Goal: Information Seeking & Learning: Learn about a topic

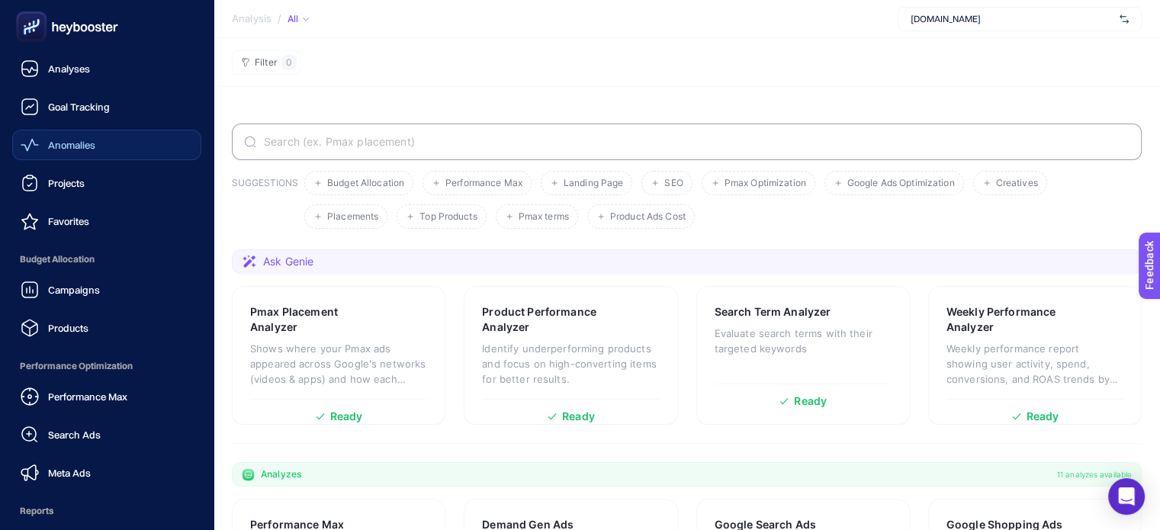
click at [93, 141] on span "Anomalies" at bounding box center [71, 145] width 47 height 12
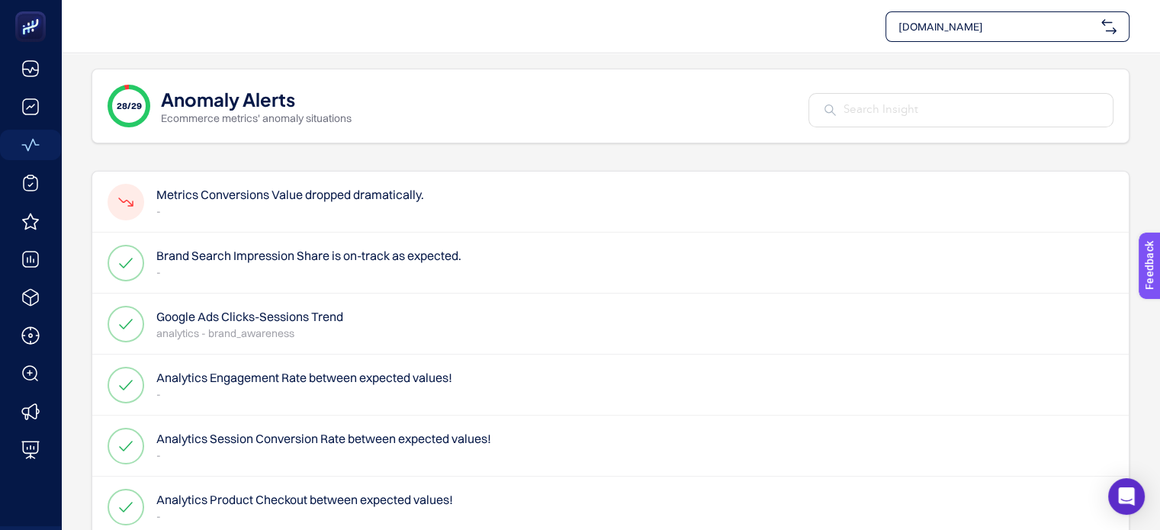
click at [254, 197] on h4 "Metrics Conversions Value dropped dramatically." at bounding box center [290, 194] width 268 height 18
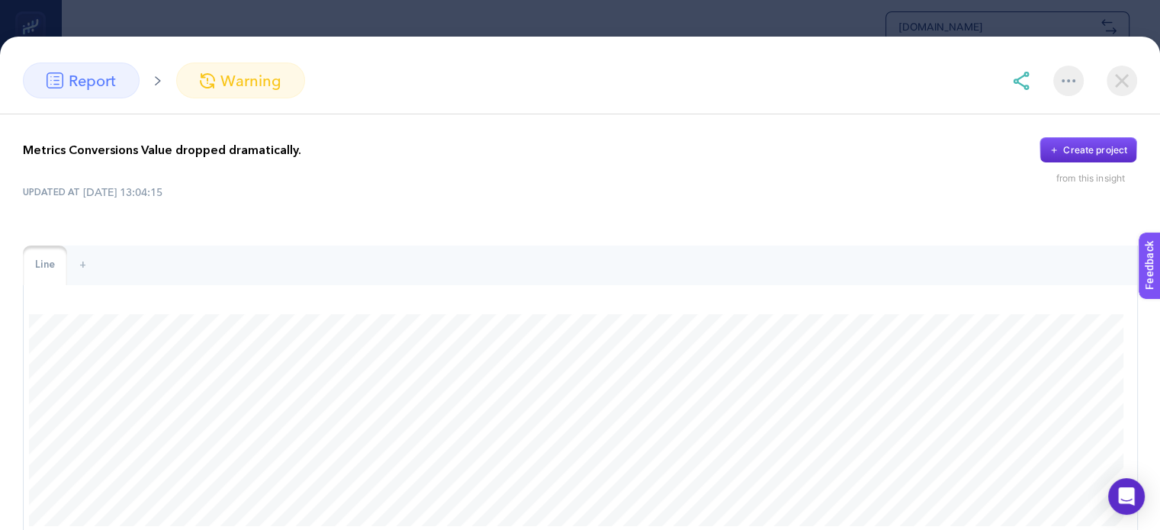
click at [183, 152] on p "Metrics Conversions Value dropped dramatically." at bounding box center [162, 150] width 278 height 18
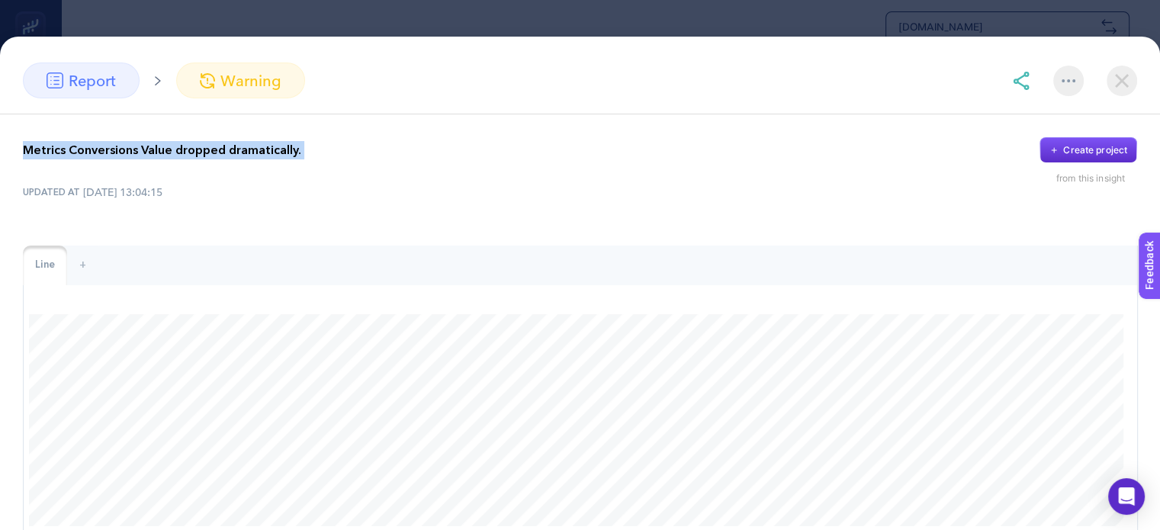
click at [183, 152] on p "Metrics Conversions Value dropped dramatically." at bounding box center [162, 150] width 278 height 18
click at [173, 159] on div at bounding box center [173, 159] width 0 height 0
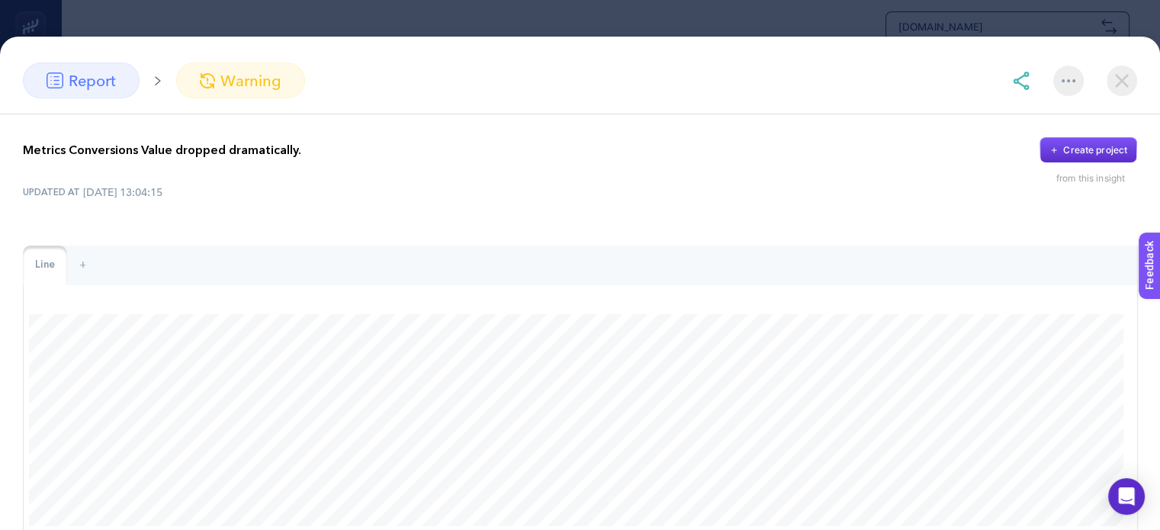
click at [305, 529] on div at bounding box center [152, 530] width 305 height 0
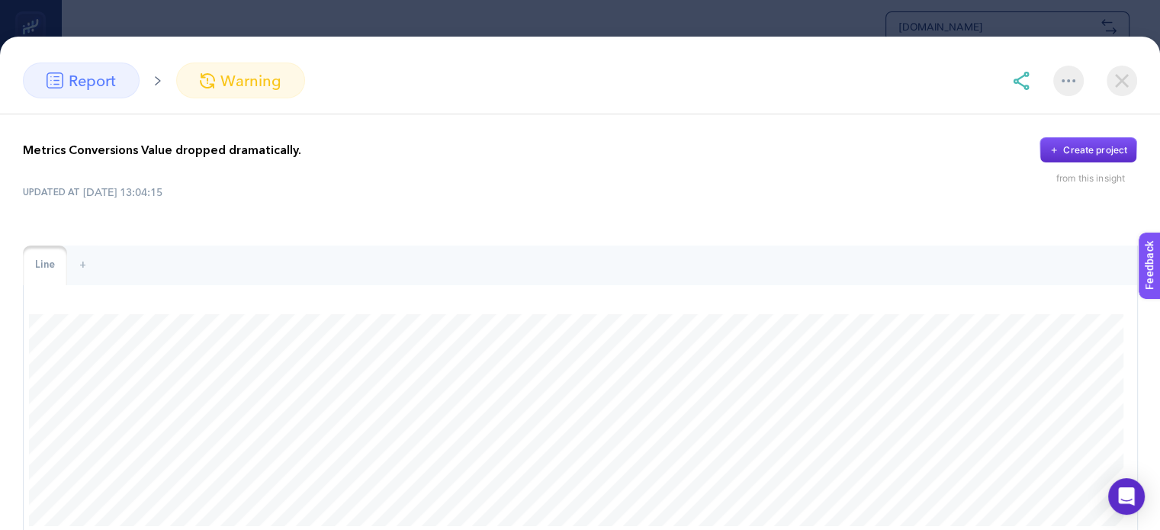
click at [305, 529] on div at bounding box center [152, 530] width 305 height 0
click at [323, 266] on div "Line +" at bounding box center [580, 266] width 1114 height 40
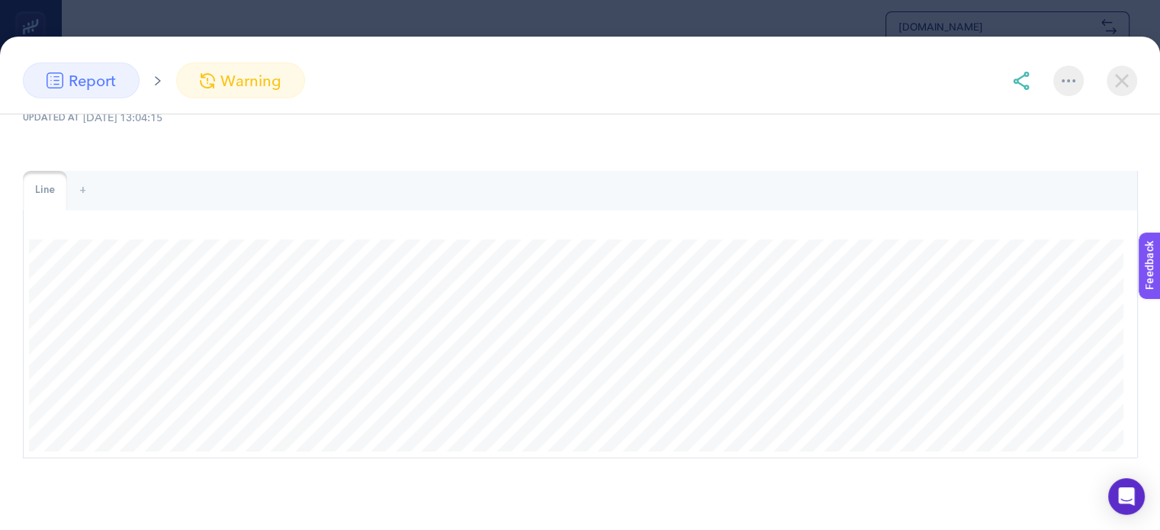
scroll to position [305, 0]
click at [1129, 69] on img at bounding box center [1121, 81] width 31 height 31
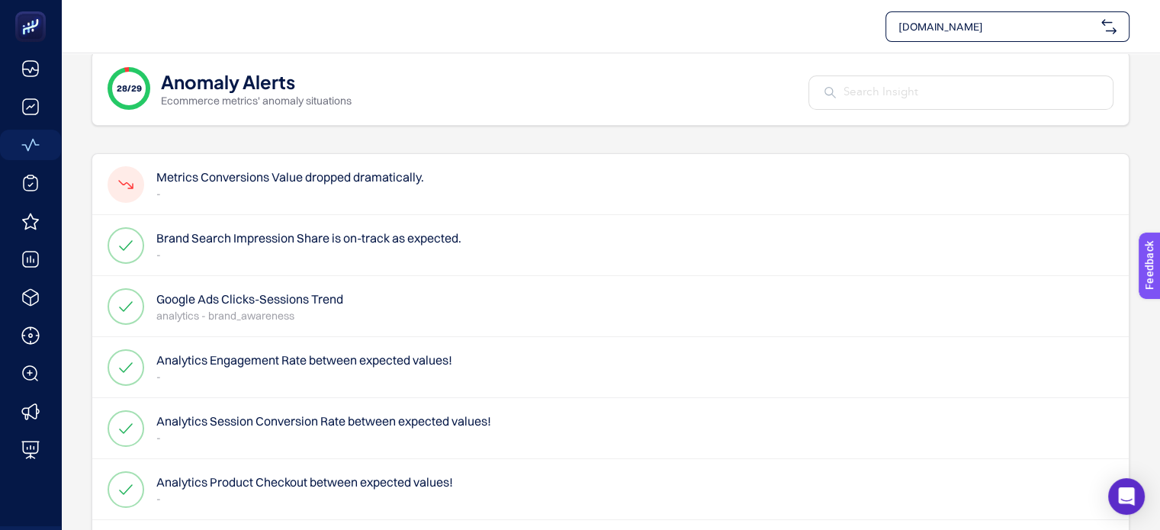
scroll to position [0, 0]
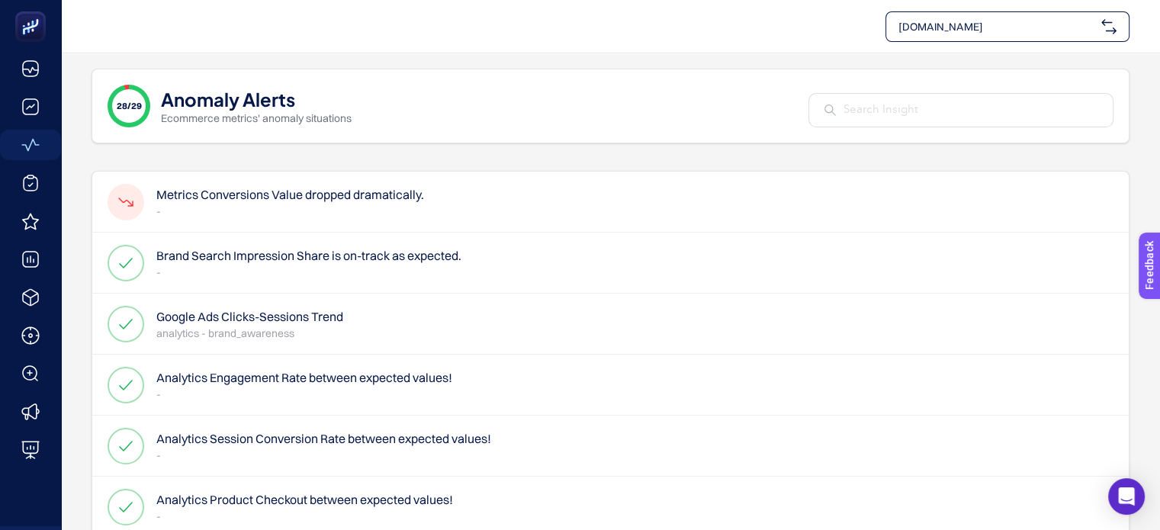
click at [286, 197] on h4 "Metrics Conversions Value dropped dramatically." at bounding box center [290, 194] width 268 height 18
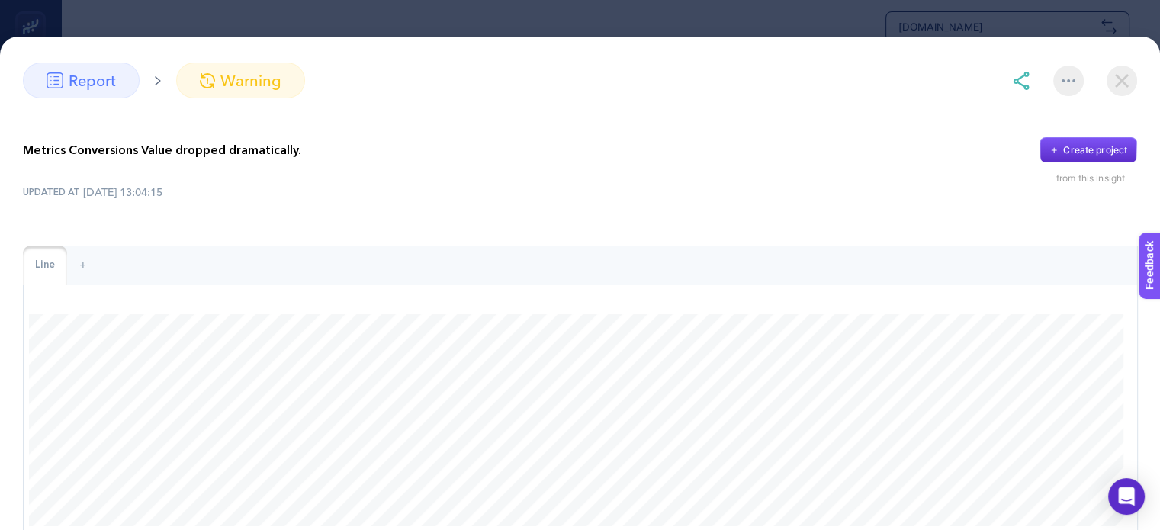
click at [1106, 72] on img at bounding box center [1121, 81] width 31 height 31
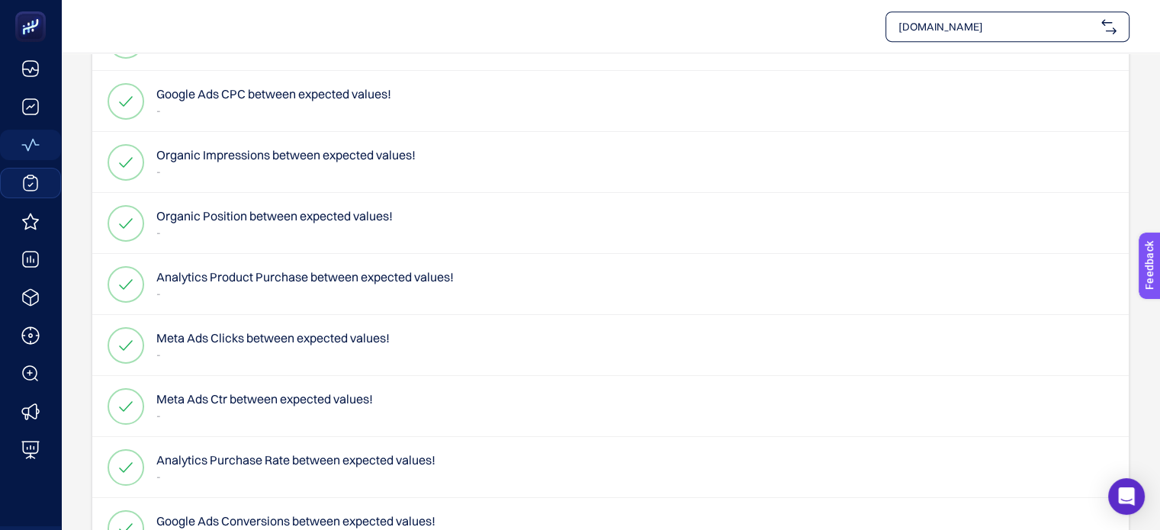
scroll to position [1220, 0]
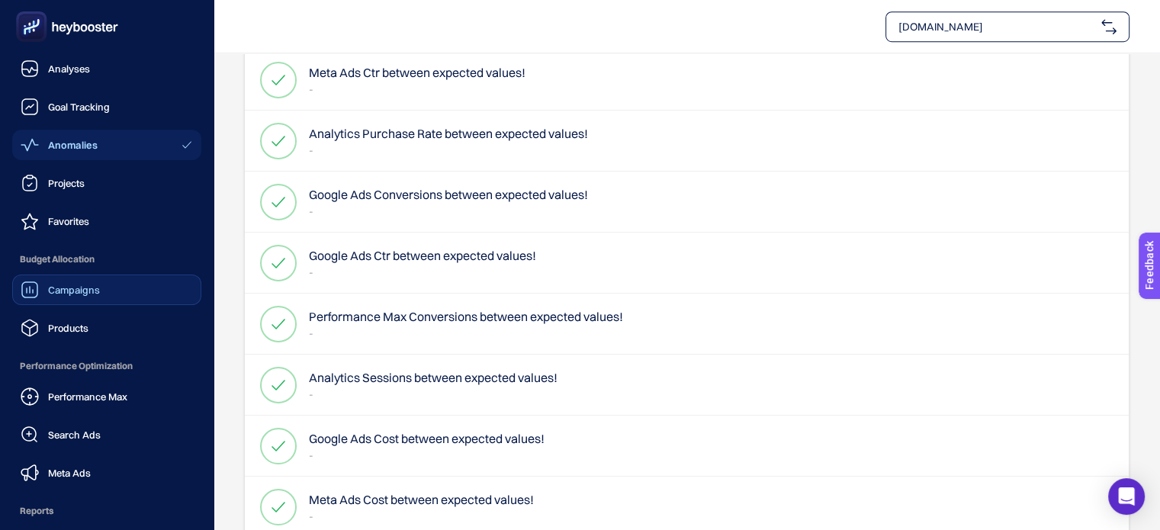
click at [85, 292] on span "Campaigns" at bounding box center [74, 290] width 52 height 12
